Goal: Transaction & Acquisition: Purchase product/service

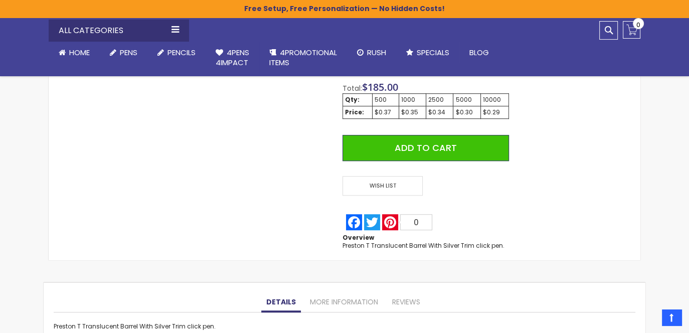
scroll to position [710, 0]
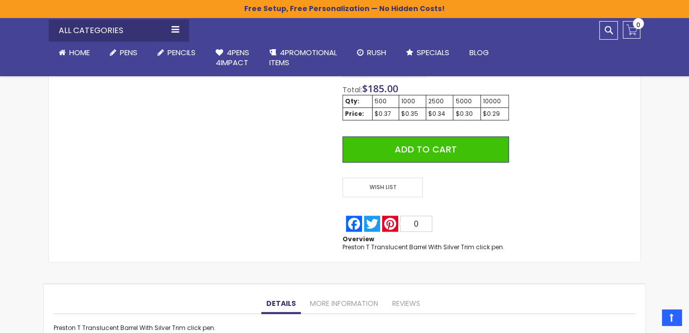
drag, startPoint x: 687, startPoint y: 165, endPoint x: 697, endPoint y: 111, distance: 54.5
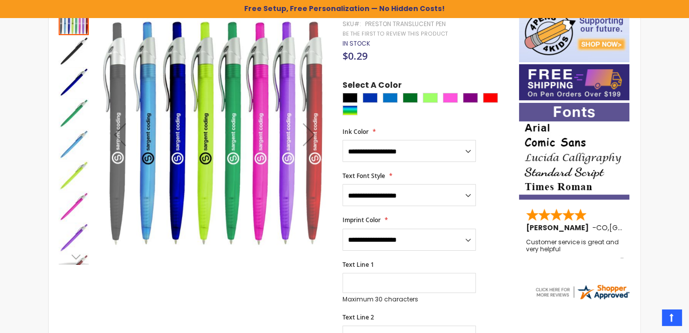
scroll to position [0, 0]
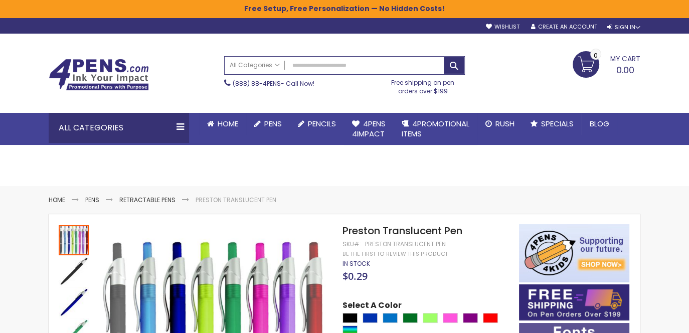
click at [320, 95] on div "(888) 88-4PENS - Call Now! Free shipping on pen orders over $199" at bounding box center [344, 85] width 251 height 20
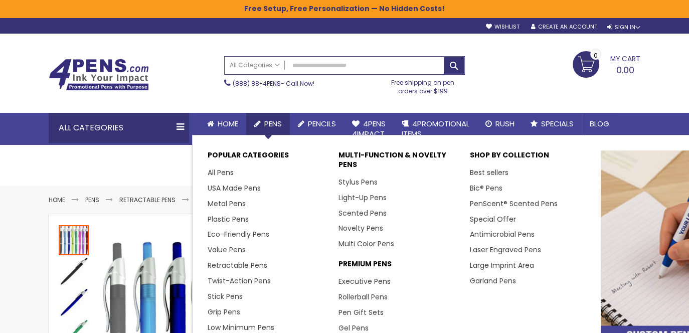
click at [279, 129] on span "Pens" at bounding box center [273, 123] width 18 height 11
